Goal: Complete application form

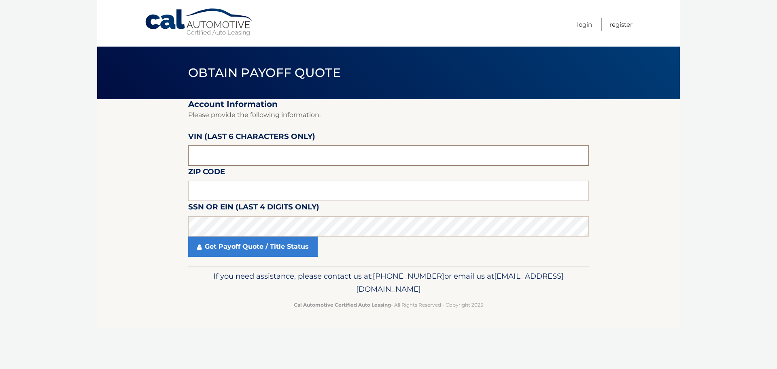
click at [335, 164] on input "text" at bounding box center [388, 155] width 401 height 20
type input "253821"
click at [257, 185] on input "text" at bounding box center [388, 190] width 401 height 20
type input "11023"
click button "For Originating Dealer" at bounding box center [0, 0] width 0 height 0
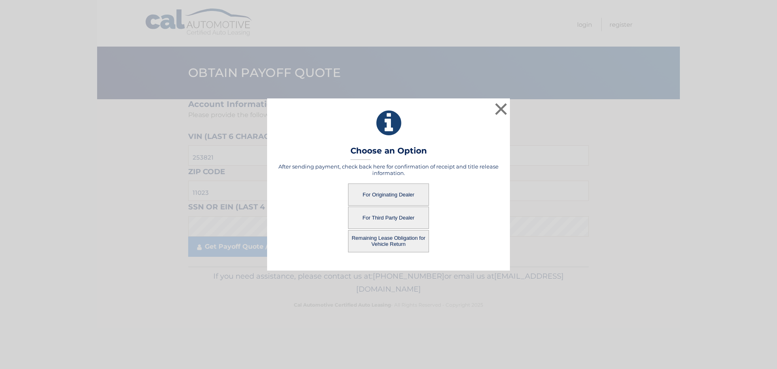
click at [395, 191] on button "For Originating Dealer" at bounding box center [388, 194] width 81 height 22
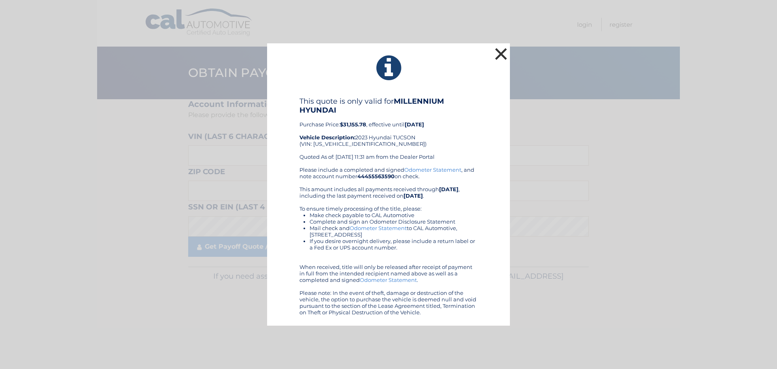
click at [503, 50] on button "×" at bounding box center [501, 54] width 16 height 16
